Goal: Find contact information: Find contact information

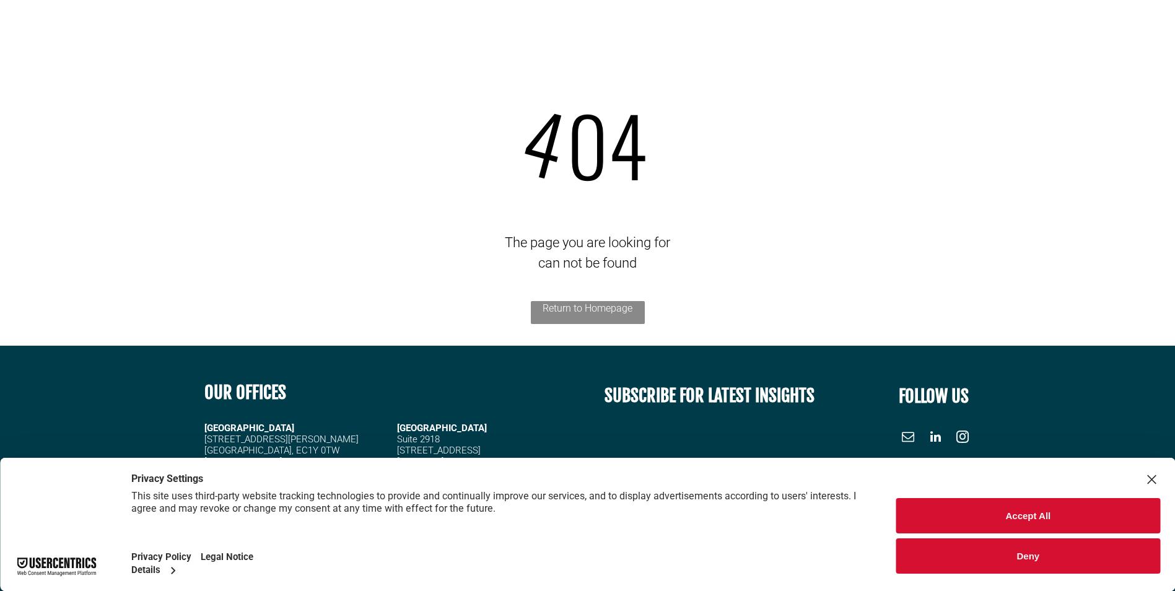
click at [978, 515] on button "Accept All" at bounding box center [1028, 515] width 264 height 35
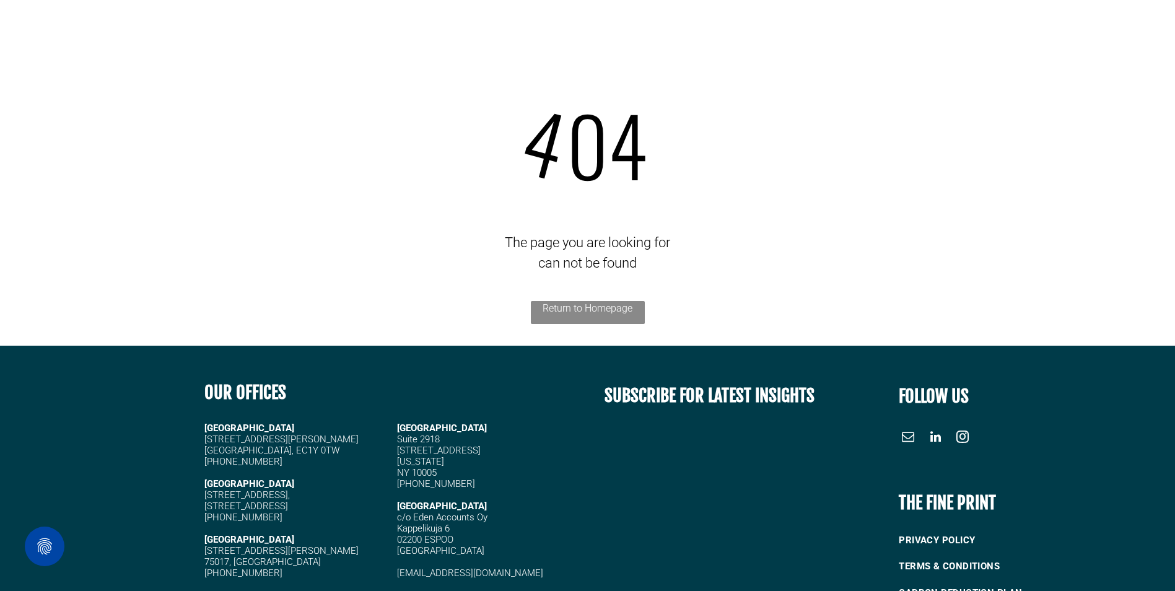
click at [580, 314] on link "Return to Homepage" at bounding box center [588, 312] width 114 height 23
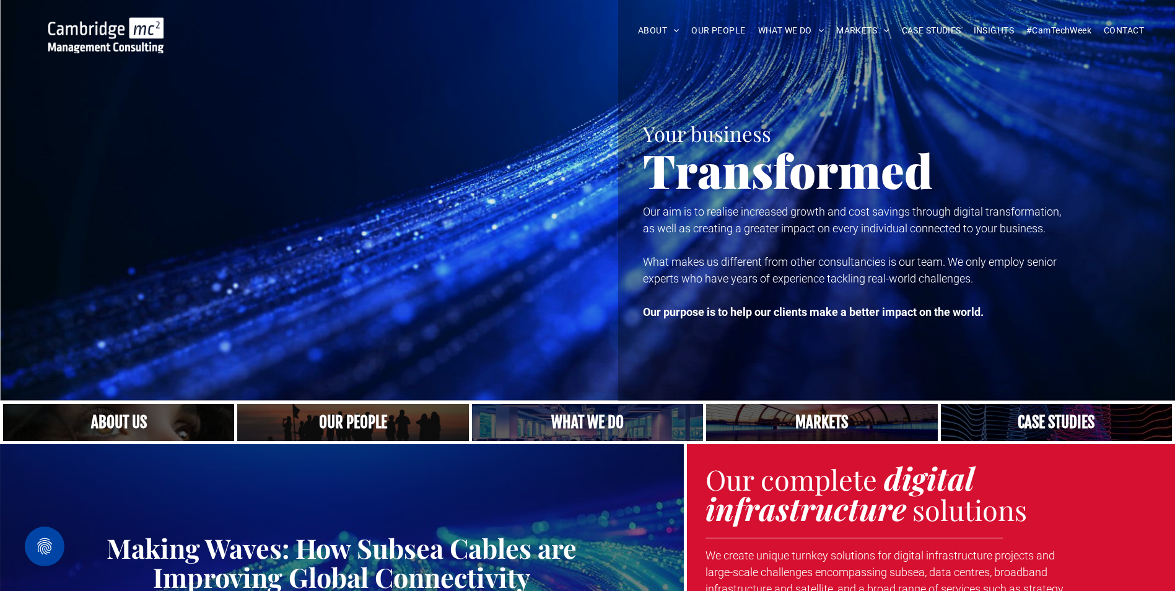
click at [838, 416] on link at bounding box center [821, 423] width 245 height 40
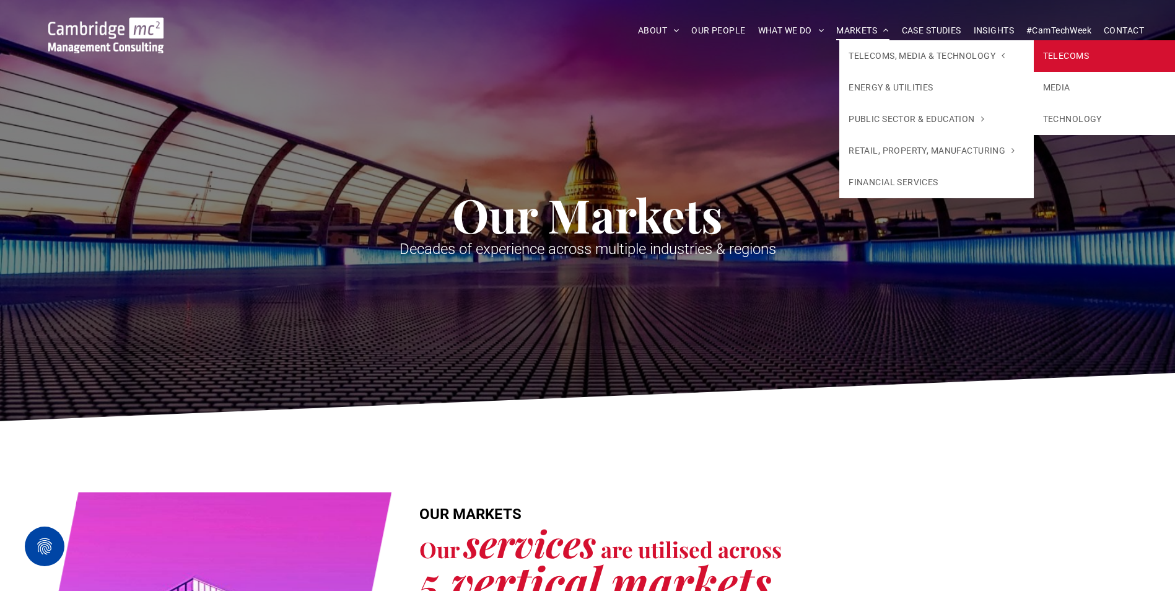
click at [1103, 54] on link "TELECOMS" at bounding box center [1131, 56] width 194 height 32
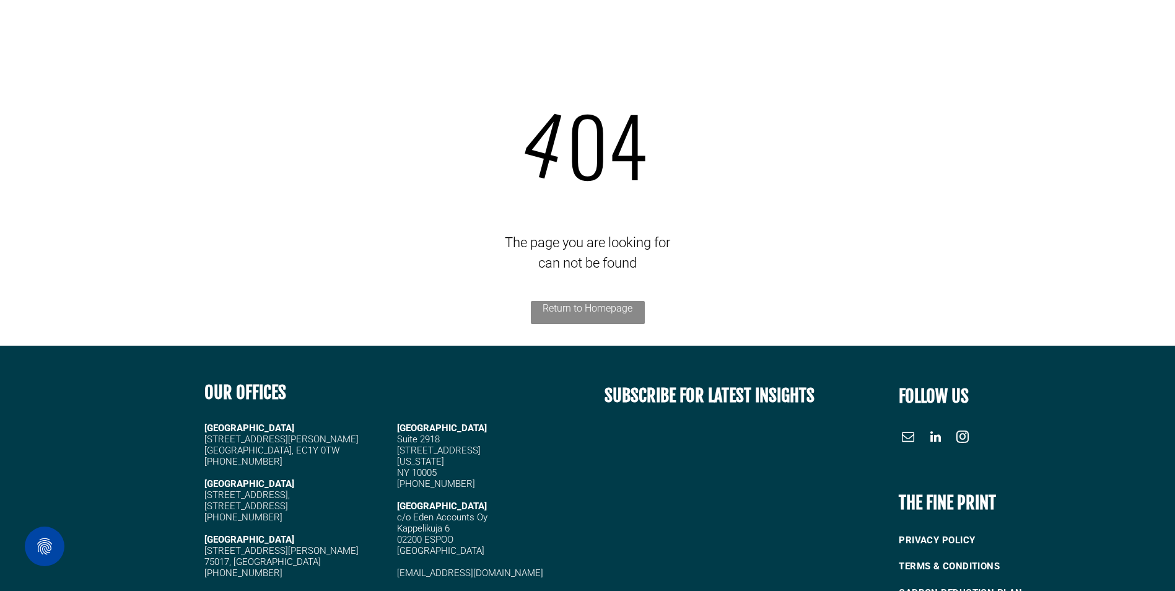
click at [598, 313] on link "Return to Homepage" at bounding box center [588, 312] width 114 height 23
click at [563, 305] on link "Return to Homepage" at bounding box center [588, 312] width 114 height 23
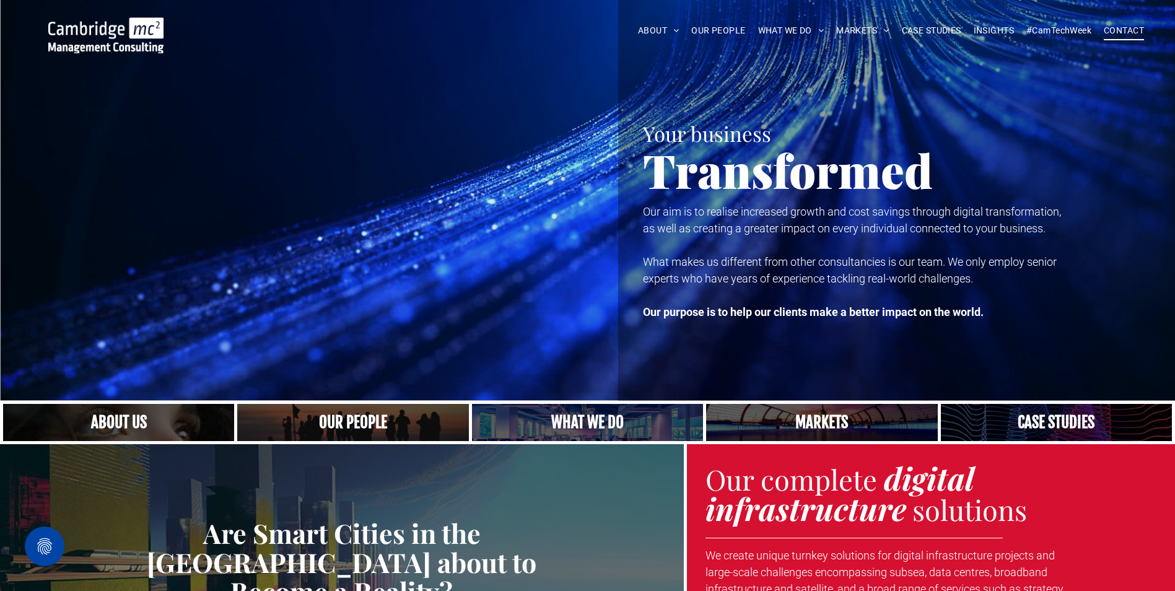
click at [1119, 29] on span "CONTACT" at bounding box center [1124, 30] width 40 height 19
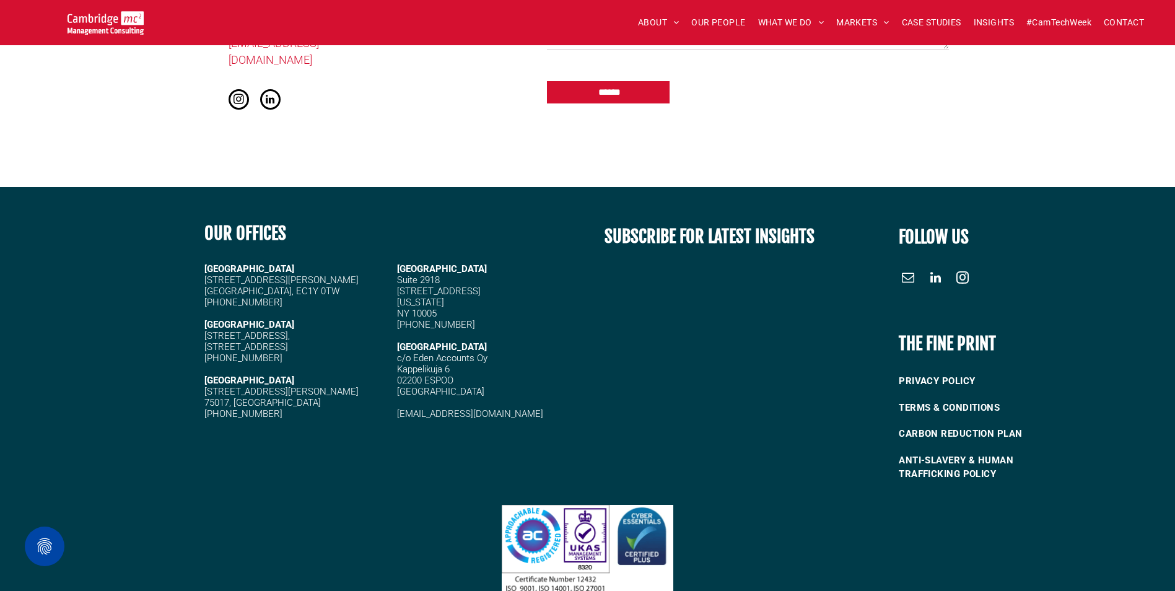
scroll to position [1546, 0]
